Goal: Task Accomplishment & Management: Manage account settings

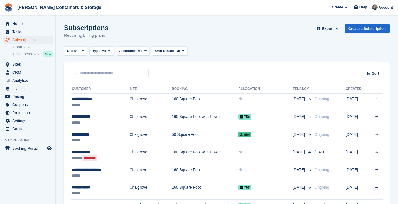
click at [102, 74] on input "text" at bounding box center [110, 73] width 78 height 9
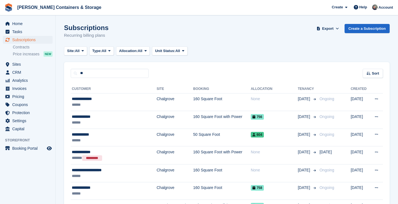
type input "***"
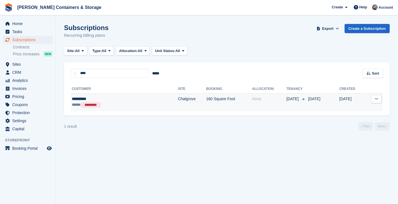
click at [178, 104] on td "Chalgrove" at bounding box center [192, 102] width 28 height 18
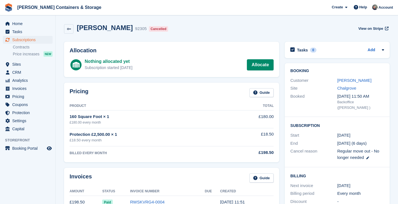
click at [349, 81] on link "Anil Kumar" at bounding box center [355, 80] width 34 height 5
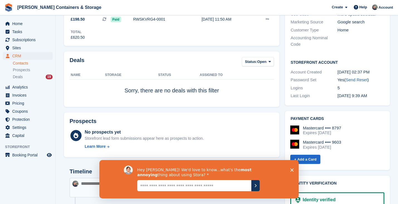
scroll to position [167, 0]
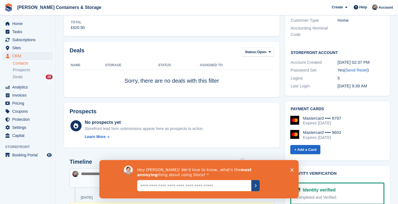
click at [256, 185] on icon "Submit your response" at bounding box center [255, 186] width 4 height 4
click at [219, 185] on textarea "Give it to us straight... we can take it" at bounding box center [194, 185] width 114 height 11
click at [29, 39] on span "Subscriptions" at bounding box center [28, 40] width 33 height 8
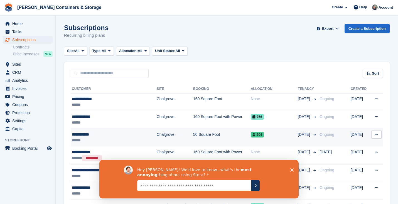
click at [110, 133] on div "**********" at bounding box center [108, 135] width 72 height 6
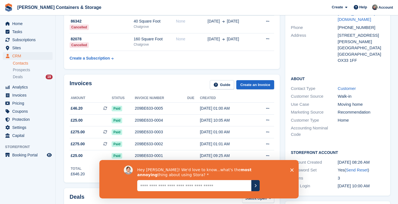
scroll to position [39, 0]
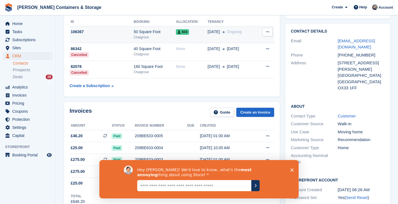
click at [176, 36] on td "604" at bounding box center [191, 34] width 31 height 17
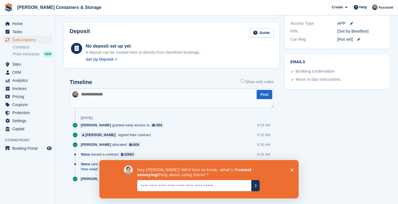
scroll to position [215, 0]
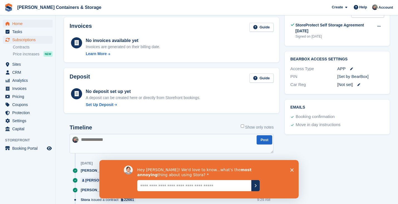
click at [34, 23] on span "Home" at bounding box center [28, 24] width 33 height 8
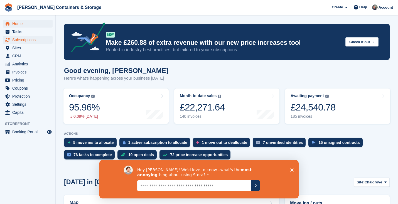
click at [36, 41] on span "Subscriptions" at bounding box center [28, 40] width 33 height 8
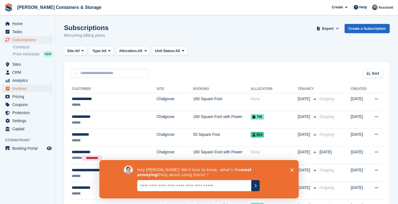
click at [24, 87] on span "Invoices" at bounding box center [28, 89] width 33 height 8
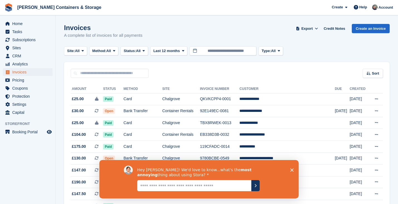
click at [291, 168] on icon "Close survey" at bounding box center [291, 169] width 3 height 3
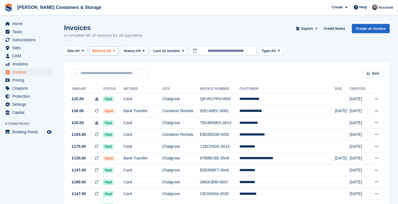
click at [107, 48] on span "Method:" at bounding box center [99, 51] width 14 height 6
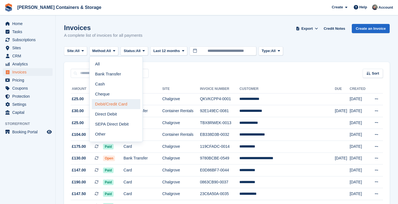
click at [109, 103] on link "Debit/Credit Card" at bounding box center [116, 104] width 48 height 10
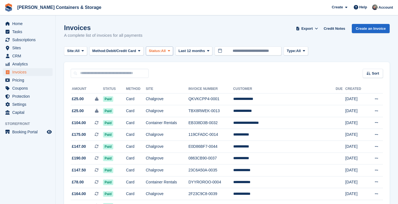
click at [157, 53] on span "Status:" at bounding box center [155, 51] width 12 height 6
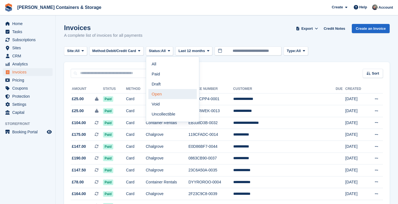
click at [170, 98] on link "Open" at bounding box center [172, 94] width 48 height 10
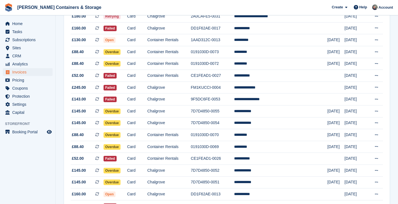
scroll to position [146, 0]
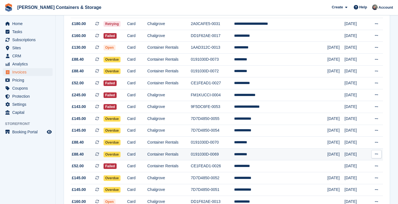
click at [229, 160] on td "0191030D-0069" at bounding box center [212, 154] width 43 height 12
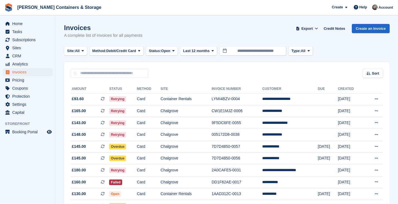
scroll to position [146, 0]
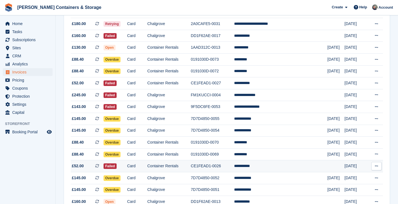
click at [259, 166] on td "**********" at bounding box center [281, 166] width 94 height 12
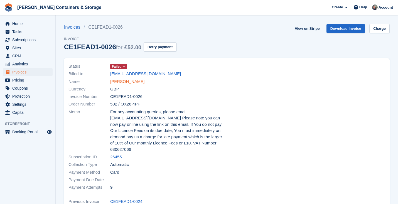
click at [124, 80] on link "[PERSON_NAME]" at bounding box center [127, 82] width 34 height 6
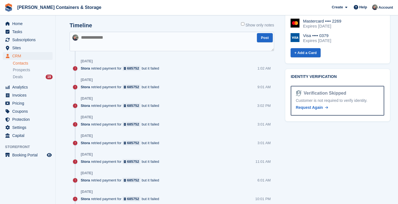
scroll to position [388, 0]
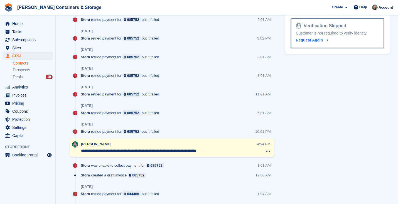
click at [28, 28] on ul "Home" at bounding box center [27, 24] width 55 height 8
click at [27, 25] on span "Home" at bounding box center [28, 24] width 33 height 8
